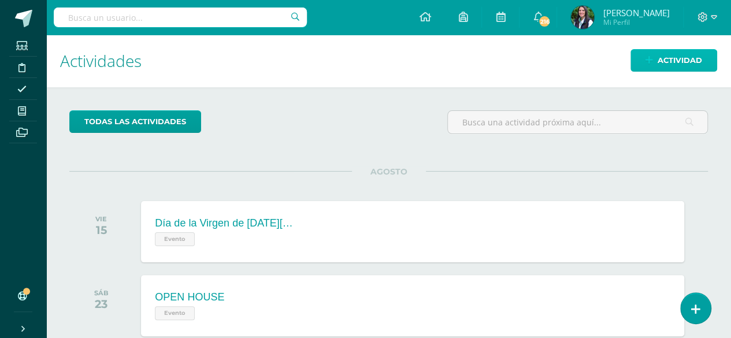
click at [679, 59] on span "Actividad" at bounding box center [679, 60] width 44 height 21
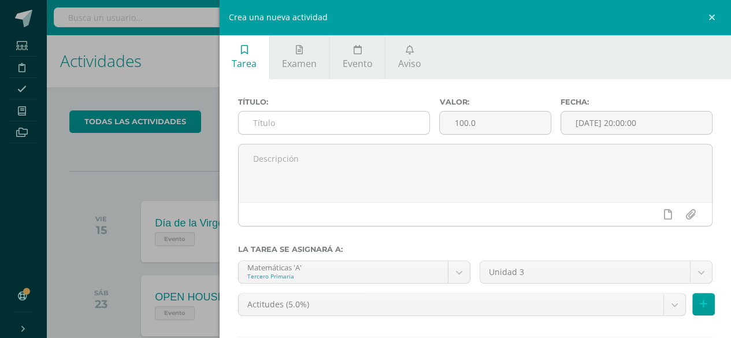
click at [283, 121] on input "text" at bounding box center [334, 122] width 191 height 23
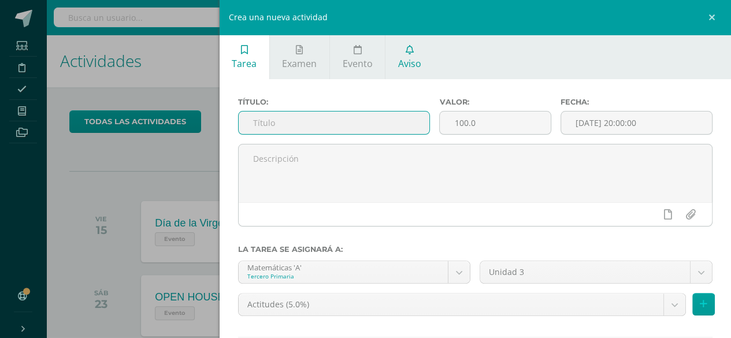
click at [418, 55] on link "Aviso" at bounding box center [409, 57] width 48 height 44
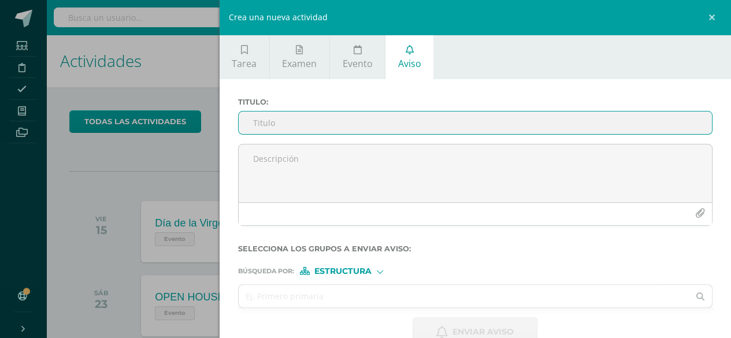
click at [316, 122] on input "Titulo :" at bounding box center [476, 122] width 474 height 23
type input "f"
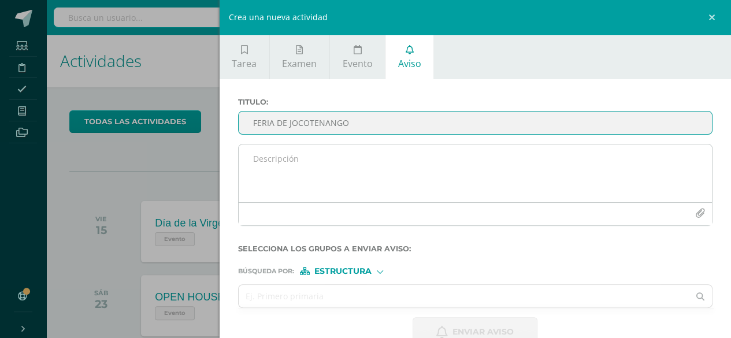
type input "FERIA DE JOCOTENANGO"
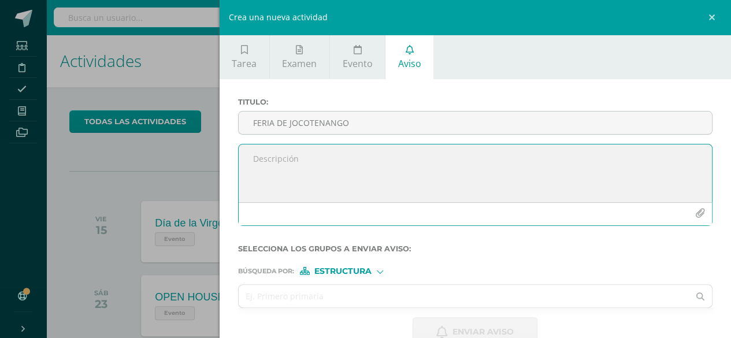
click at [297, 170] on textarea at bounding box center [476, 173] width 474 height 58
type textarea "Favor leer documento adjunto"
click at [695, 214] on icon "button" at bounding box center [700, 213] width 10 height 10
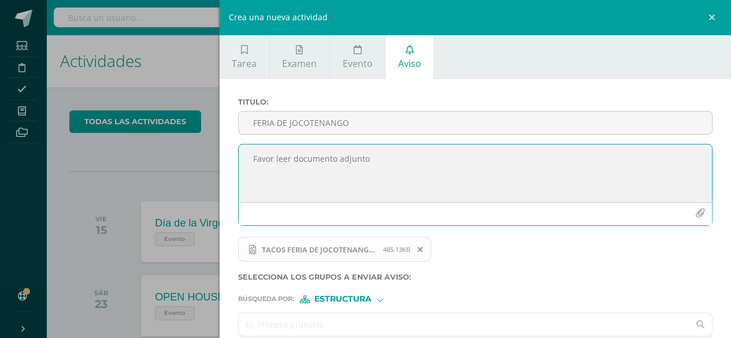
scroll to position [54, 0]
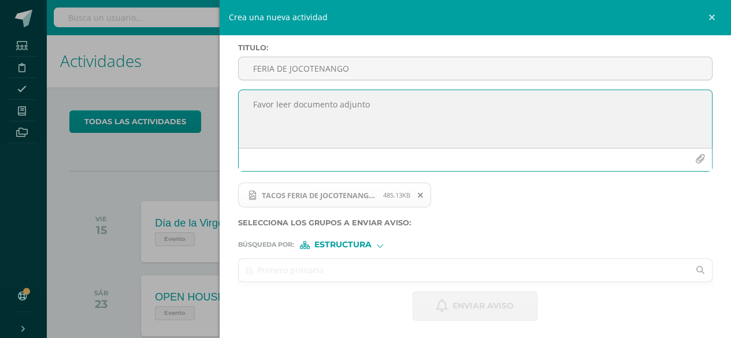
click at [365, 271] on input "text" at bounding box center [464, 270] width 450 height 23
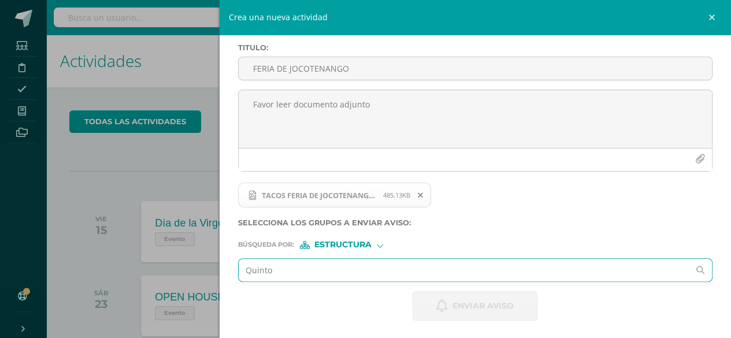
type input "[PERSON_NAME]"
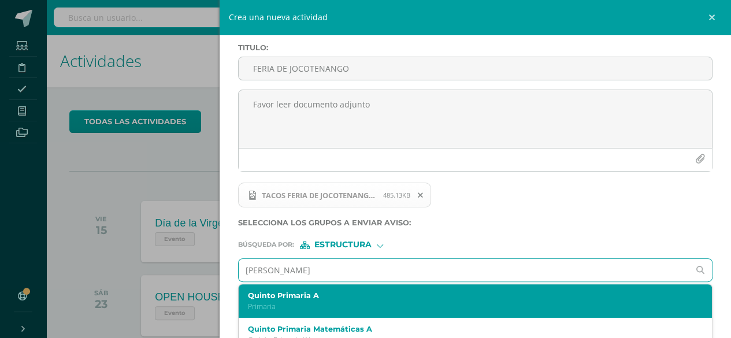
click at [283, 296] on label "Quinto Primaria A" at bounding box center [465, 295] width 434 height 9
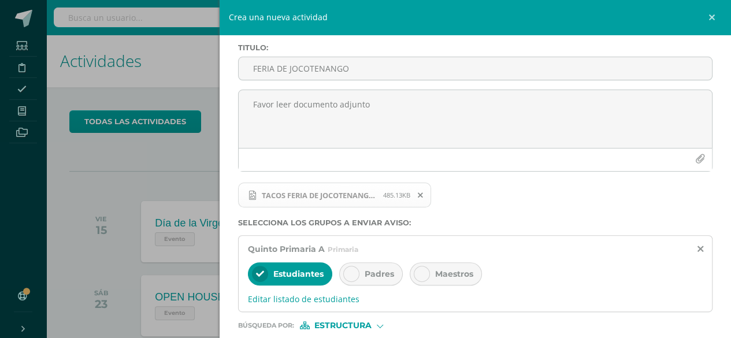
click at [368, 270] on span "Padres" at bounding box center [378, 274] width 29 height 10
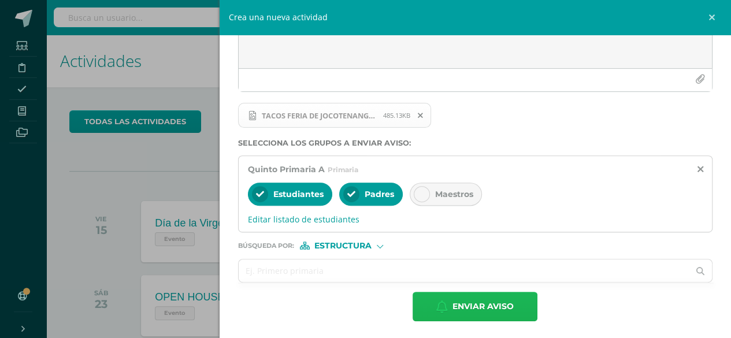
click at [497, 304] on span "Enviar aviso" at bounding box center [482, 306] width 61 height 28
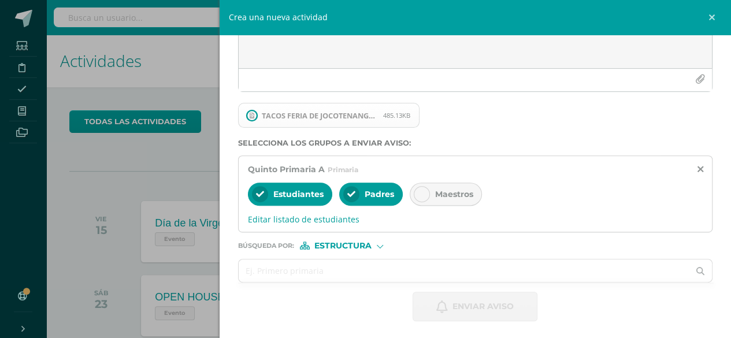
scroll to position [27, 0]
